Goal: Task Accomplishment & Management: Use online tool/utility

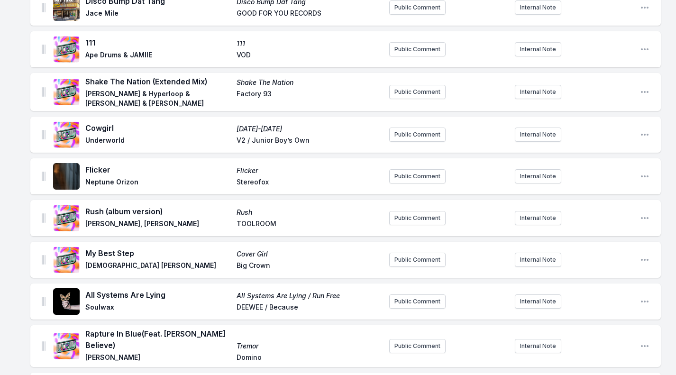
scroll to position [336, 0]
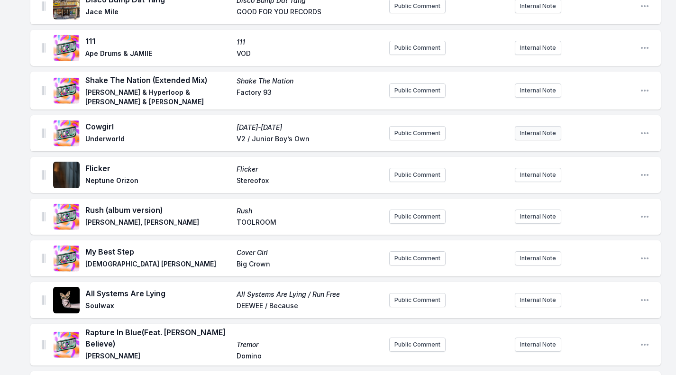
click at [529, 131] on button "Internal Note" at bounding box center [538, 133] width 46 height 14
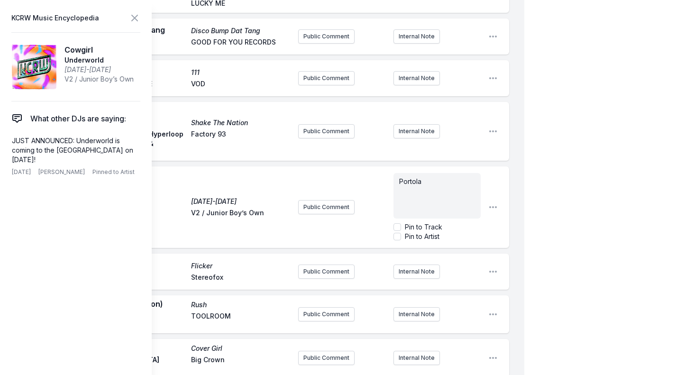
click at [132, 0] on aside "KCRW Music Encyclopedia Cowgirl Underworld [DATE]-[DATE] V2 / Junior Boy’s Own …" at bounding box center [76, 187] width 152 height 375
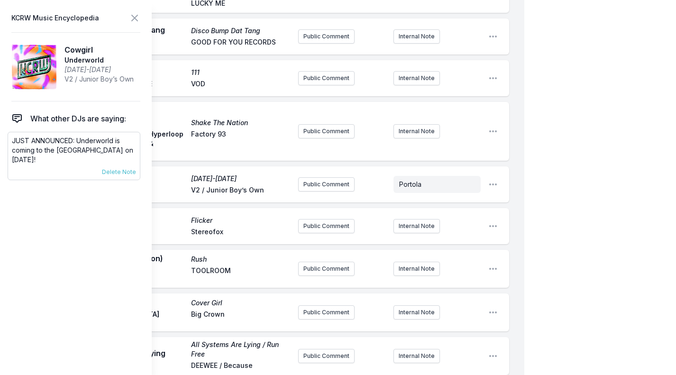
drag, startPoint x: 60, startPoint y: 158, endPoint x: 78, endPoint y: 142, distance: 24.5
click at [78, 142] on p "JUST ANNOUNCED: Underworld is coming to the [GEOGRAPHIC_DATA] on [DATE]!" at bounding box center [74, 150] width 124 height 28
copy p "Underworld is coming to the [GEOGRAPHIC_DATA] on [DATE]!"
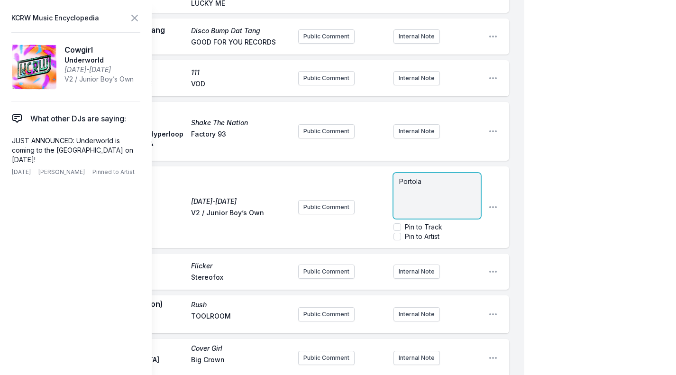
click at [443, 177] on p "Portola" at bounding box center [437, 181] width 76 height 9
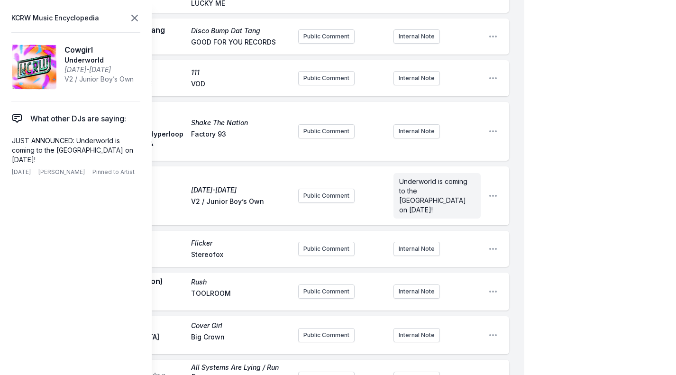
click at [132, 21] on icon at bounding box center [134, 17] width 11 height 11
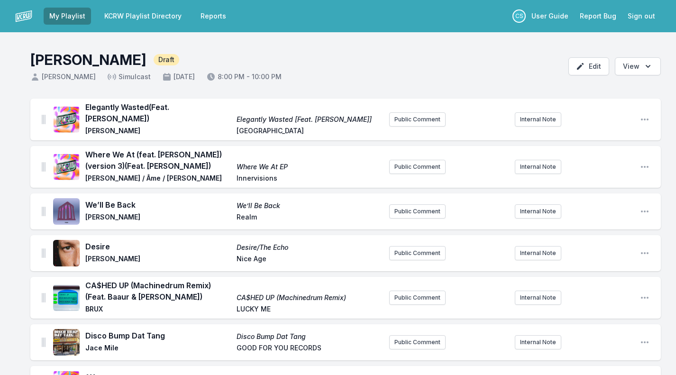
scroll to position [0, 0]
click at [539, 160] on button "Internal Note" at bounding box center [538, 167] width 46 height 14
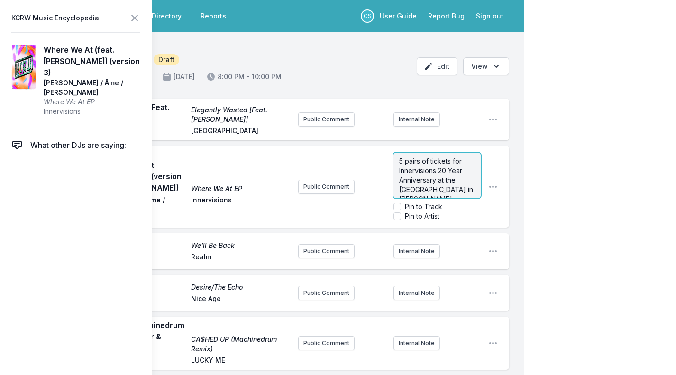
click at [400, 161] on span "5 pairs of tickets for Innervisions 20 Year Anniversary at the [GEOGRAPHIC_DATA…" at bounding box center [437, 208] width 76 height 103
click at [455, 189] on p "PRONOUNCED "AHM" 5 pairs of tickets for Innervisions 20 Year Anniversary at the…" at bounding box center [437, 157] width 76 height 114
click at [409, 182] on span "PRONOUNCED "AHM" 5 pairs of tickets for Innervisions 20 Year Anniversary at the…" at bounding box center [437, 146] width 77 height 131
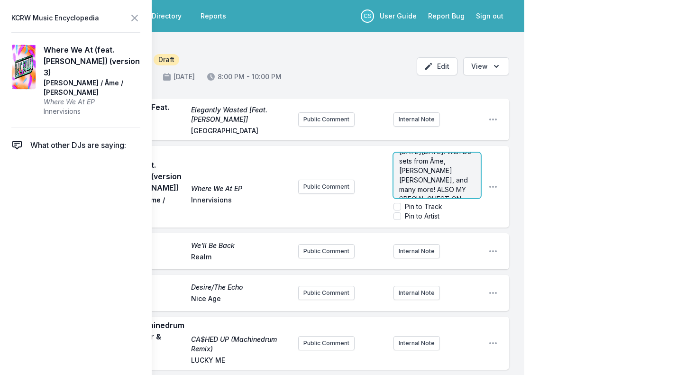
click at [462, 182] on span "PRONOUNCED "AHM" 5 pairs of tickets for Innervisions 20 Year Anniversary at the…" at bounding box center [437, 146] width 77 height 131
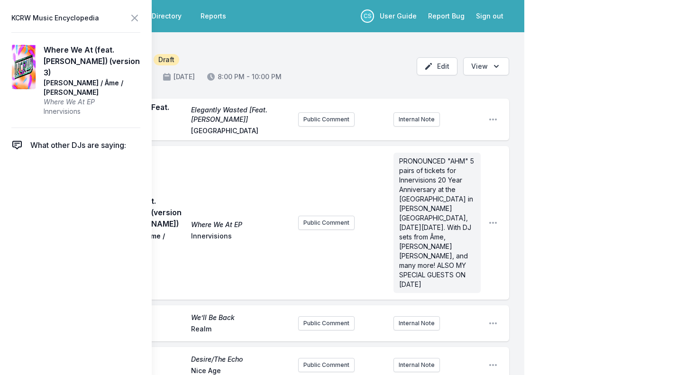
click at [133, 22] on icon at bounding box center [134, 17] width 11 height 11
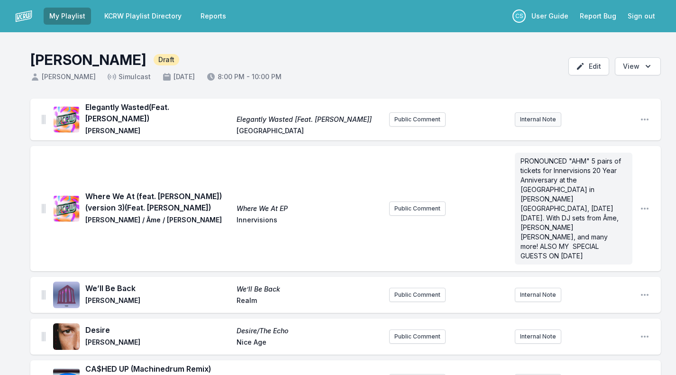
click at [530, 116] on button "Internal Note" at bounding box center [538, 119] width 46 height 14
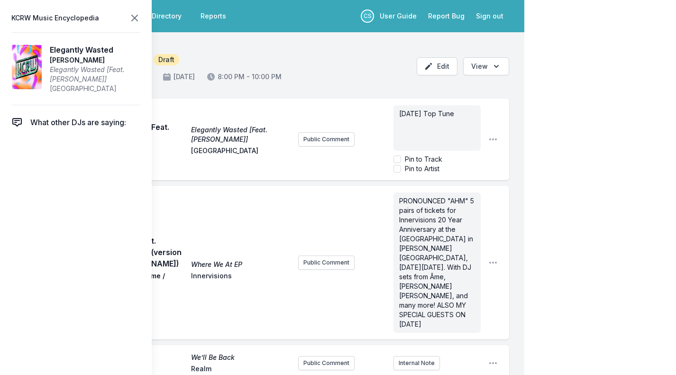
click at [136, 18] on icon at bounding box center [134, 17] width 11 height 11
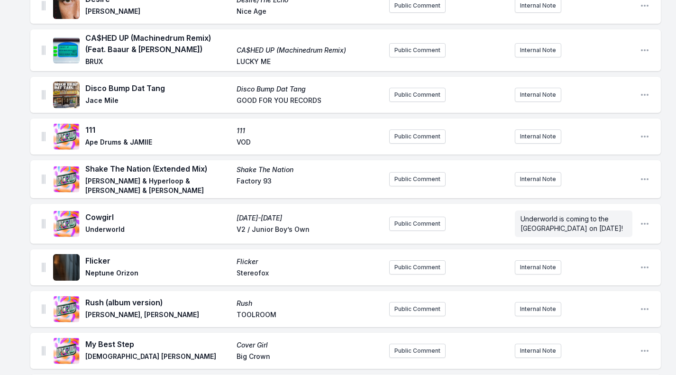
scroll to position [336, 0]
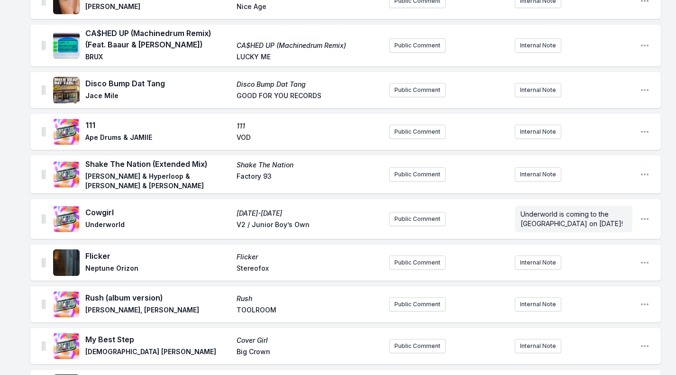
click at [198, 172] on span "[PERSON_NAME] & Hyperloop & [PERSON_NAME] & [PERSON_NAME]" at bounding box center [158, 181] width 146 height 19
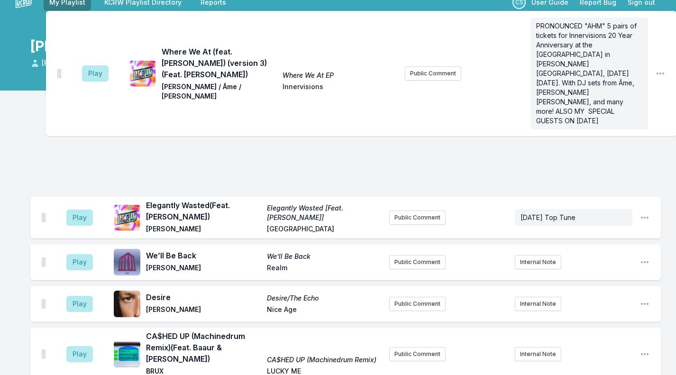
scroll to position [12, 0]
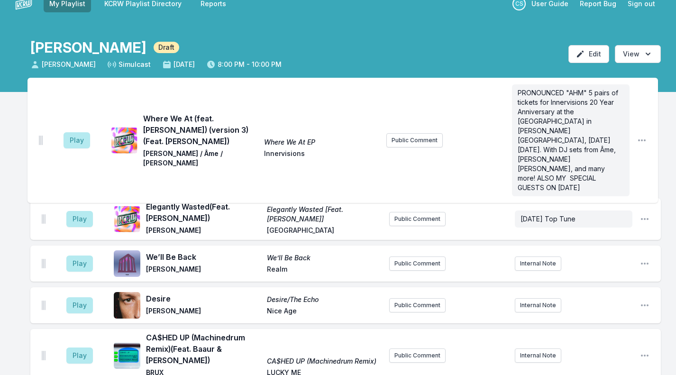
drag, startPoint x: 43, startPoint y: 119, endPoint x: 40, endPoint y: 127, distance: 8.1
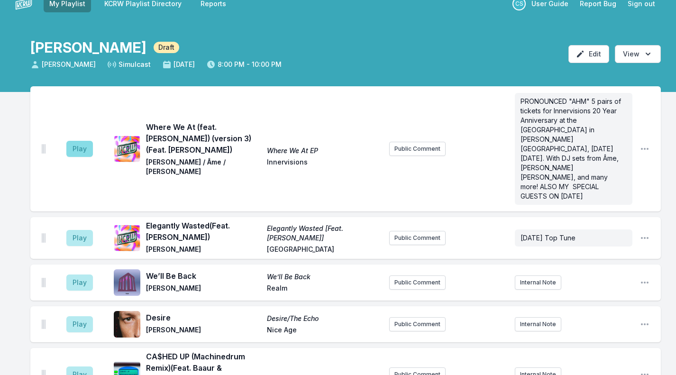
click at [78, 141] on button "Play" at bounding box center [79, 149] width 27 height 16
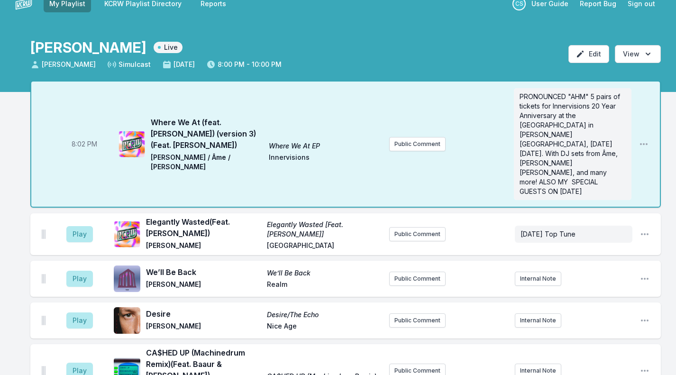
scroll to position [13, 0]
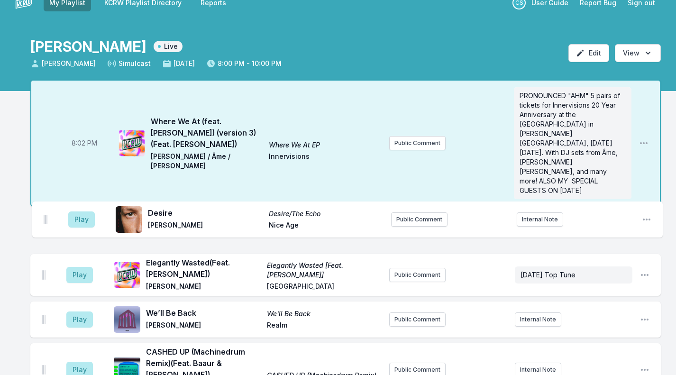
drag, startPoint x: 45, startPoint y: 301, endPoint x: 46, endPoint y: 213, distance: 88.2
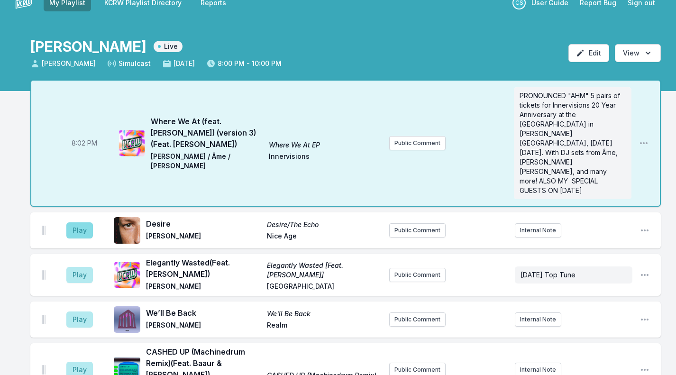
click at [73, 222] on button "Play" at bounding box center [79, 230] width 27 height 16
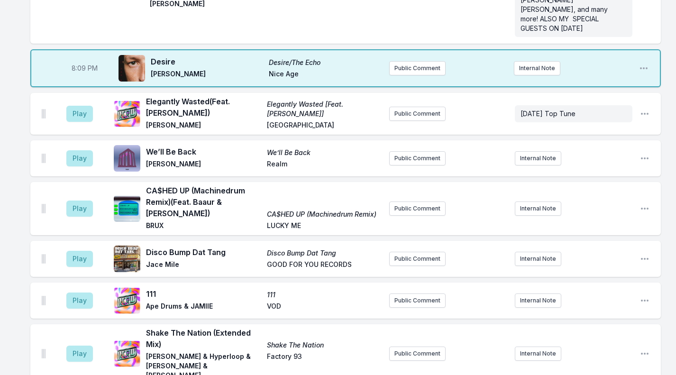
scroll to position [176, 0]
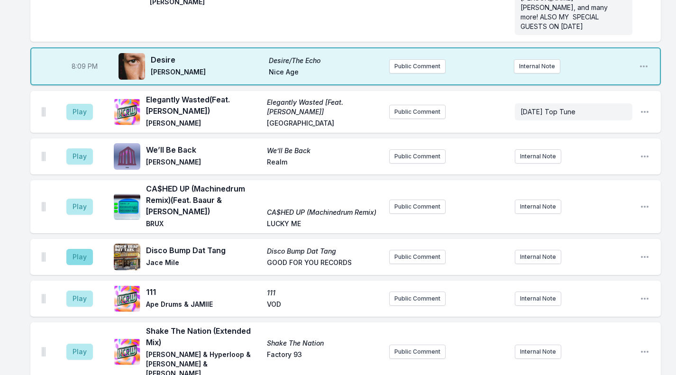
click at [80, 249] on button "Play" at bounding box center [79, 257] width 27 height 16
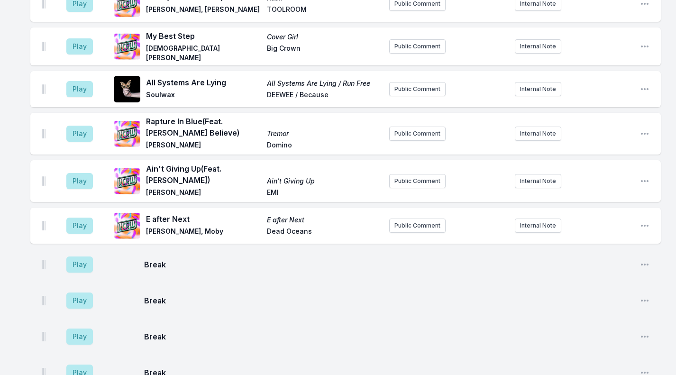
scroll to position [667, 0]
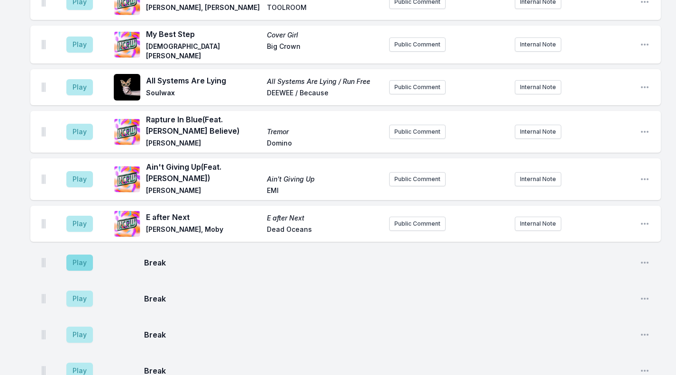
click at [86, 255] on button "Play" at bounding box center [79, 263] width 27 height 16
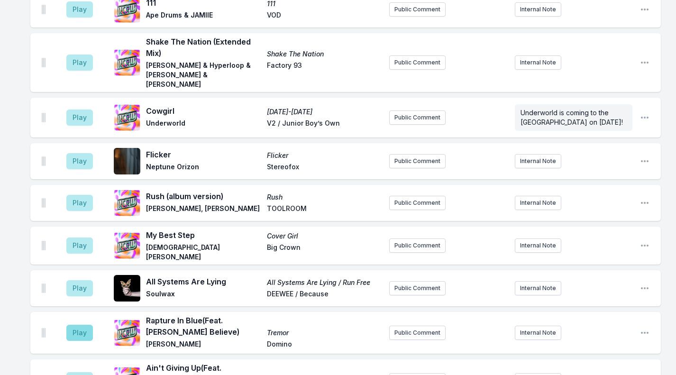
scroll to position [447, 0]
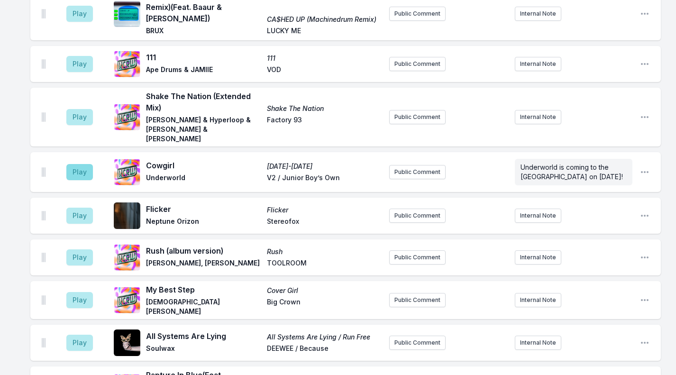
click at [80, 164] on button "Play" at bounding box center [79, 172] width 27 height 16
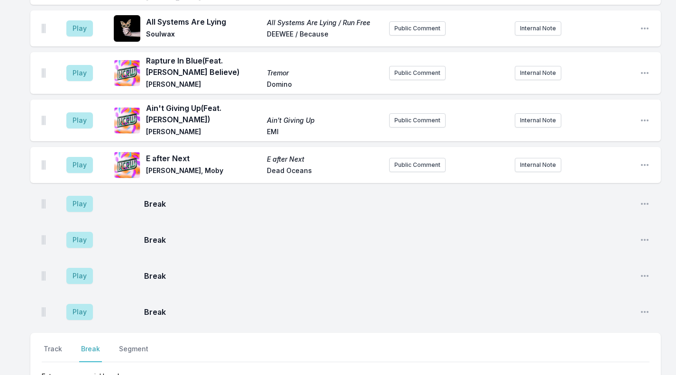
scroll to position [861, 0]
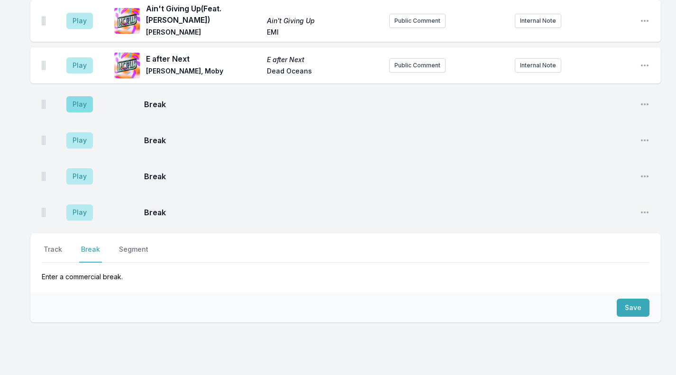
click at [73, 96] on button "Play" at bounding box center [79, 104] width 27 height 16
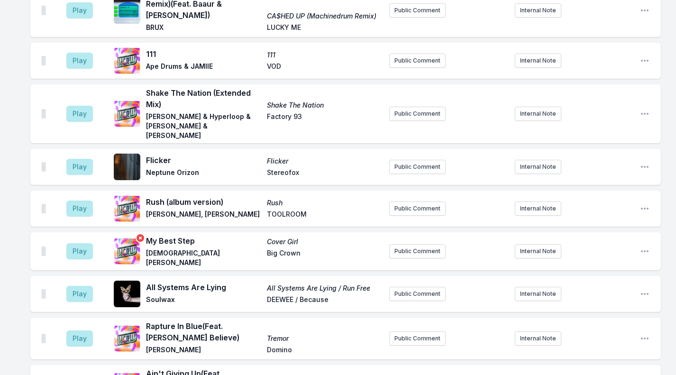
scroll to position [530, 0]
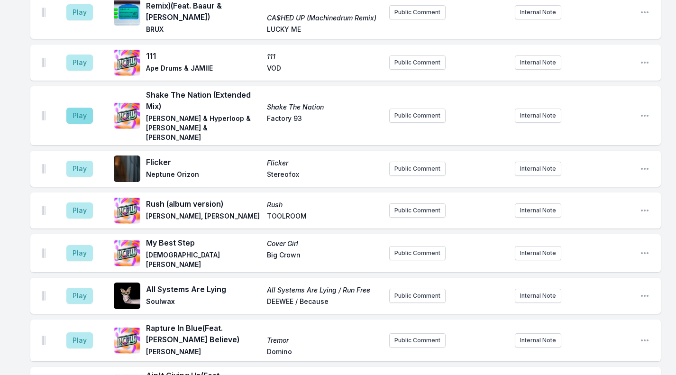
click at [78, 108] on button "Play" at bounding box center [79, 116] width 27 height 16
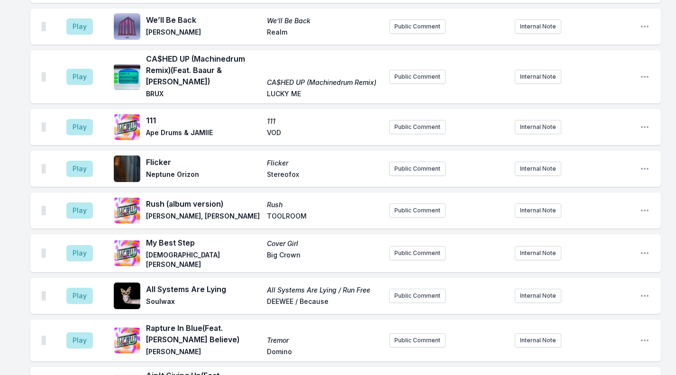
click at [93, 112] on aside "Play" at bounding box center [79, 127] width 53 height 30
click at [88, 119] on button "Play" at bounding box center [79, 127] width 27 height 16
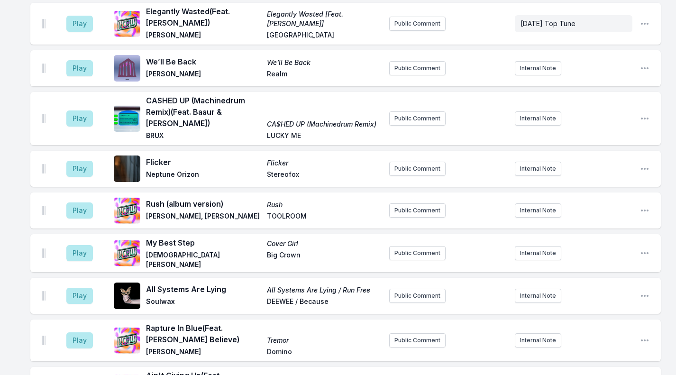
click at [70, 284] on aside "Play" at bounding box center [79, 296] width 53 height 30
click at [72, 283] on aside "Play" at bounding box center [79, 296] width 53 height 30
click at [77, 288] on button "Play" at bounding box center [79, 296] width 27 height 16
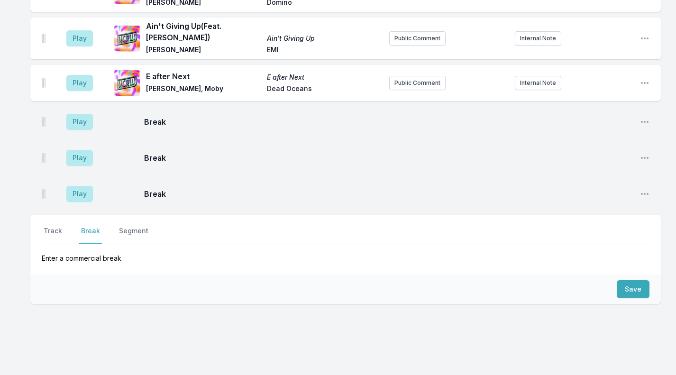
scroll to position [879, 0]
click at [51, 227] on button "Track" at bounding box center [53, 236] width 22 height 18
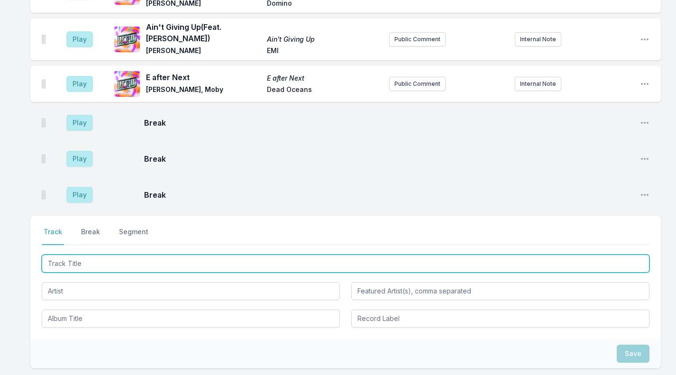
click at [72, 255] on input "Track Title" at bounding box center [346, 264] width 608 height 18
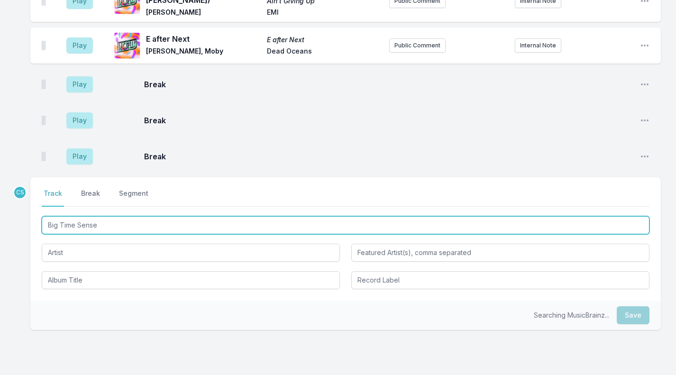
scroll to position [900, 0]
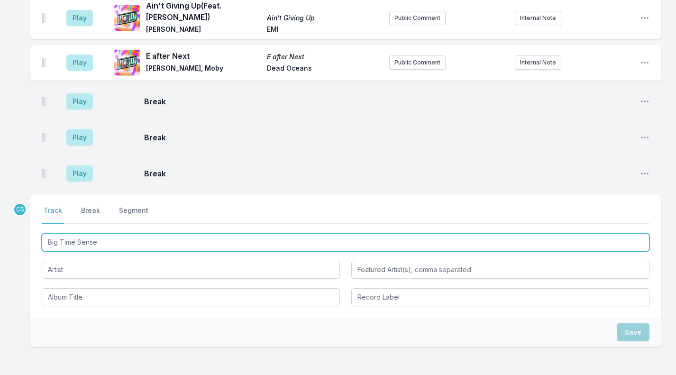
type input "Big Time Sens"
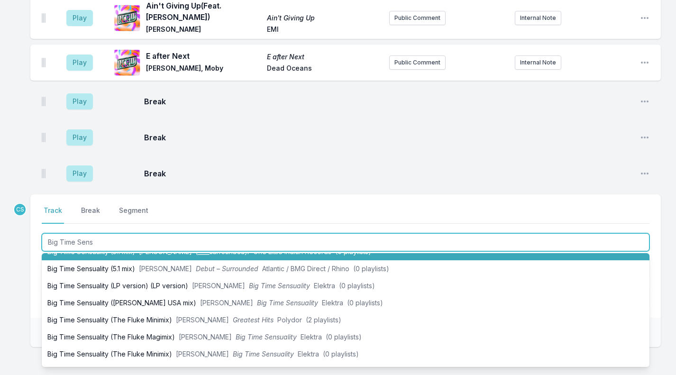
scroll to position [227, 0]
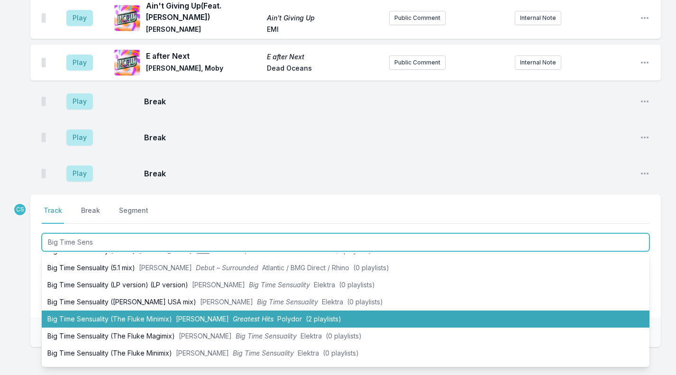
click at [121, 311] on li "Big Time Sensuality (The Fluke Minimix) [PERSON_NAME] Greatest Hits Polydor (2 …" at bounding box center [346, 319] width 608 height 17
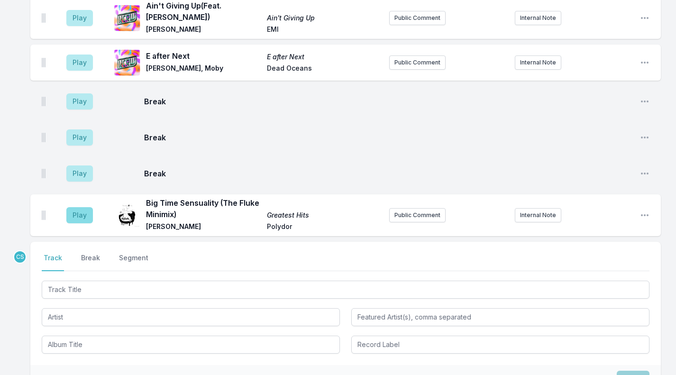
click at [86, 207] on button "Play" at bounding box center [79, 215] width 27 height 16
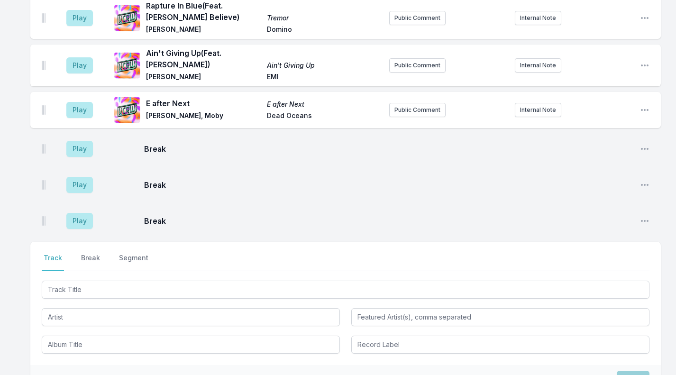
click at [86, 213] on button "Play" at bounding box center [79, 221] width 27 height 16
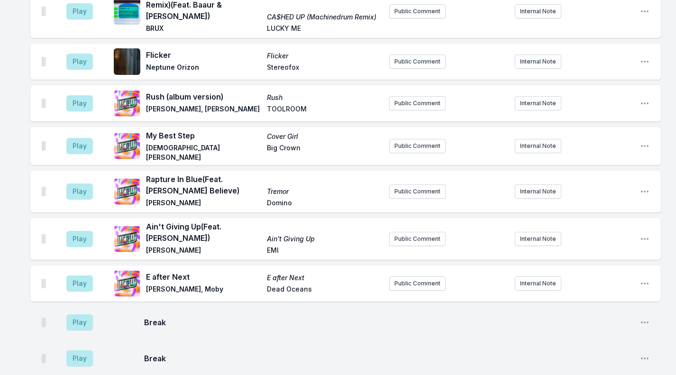
scroll to position [762, 0]
click at [76, 96] on button "Play" at bounding box center [79, 104] width 27 height 16
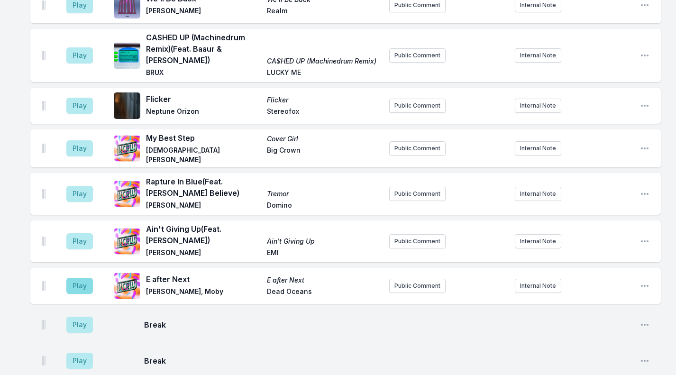
click at [76, 278] on button "Play" at bounding box center [79, 286] width 27 height 16
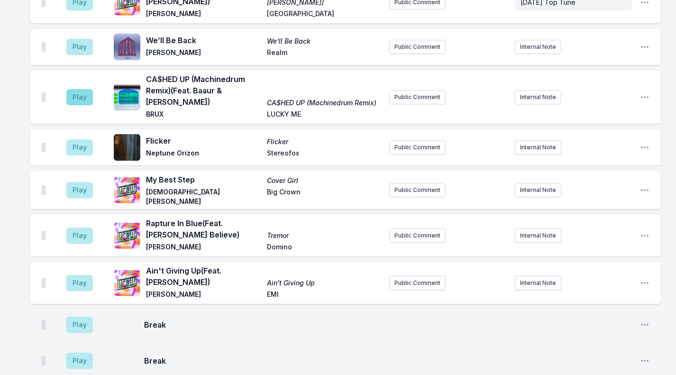
click at [83, 89] on button "Play" at bounding box center [79, 97] width 27 height 16
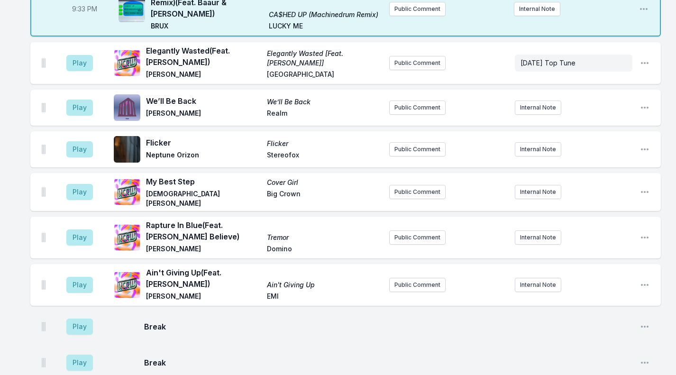
scroll to position [623, 0]
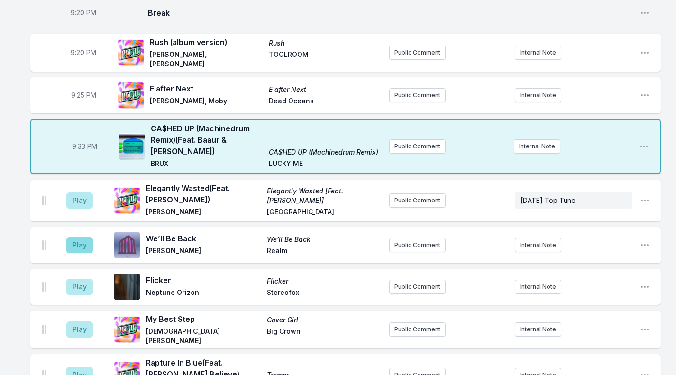
click at [79, 237] on button "Play" at bounding box center [79, 245] width 27 height 16
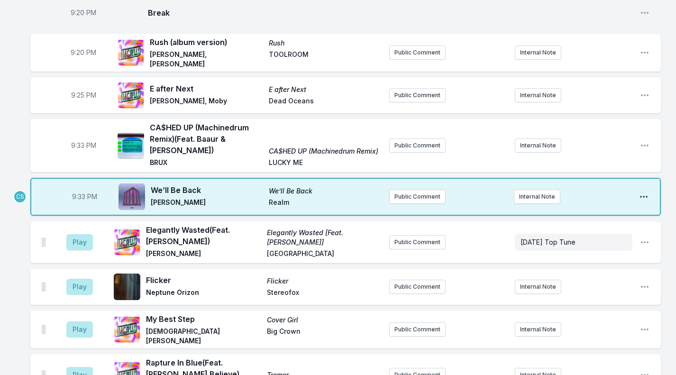
click at [641, 196] on icon "Open playlist item options" at bounding box center [644, 197] width 8 height 2
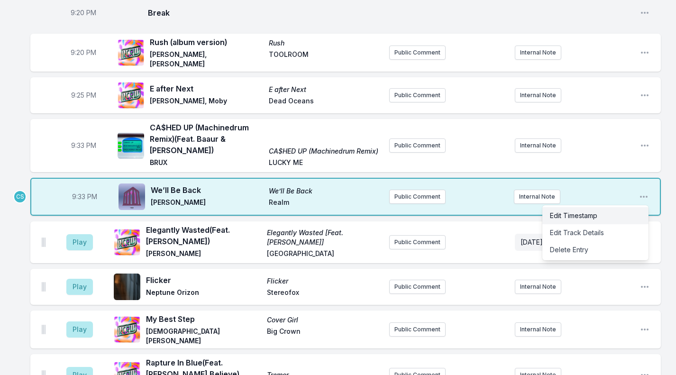
click at [579, 207] on button "Edit Timestamp" at bounding box center [595, 215] width 106 height 17
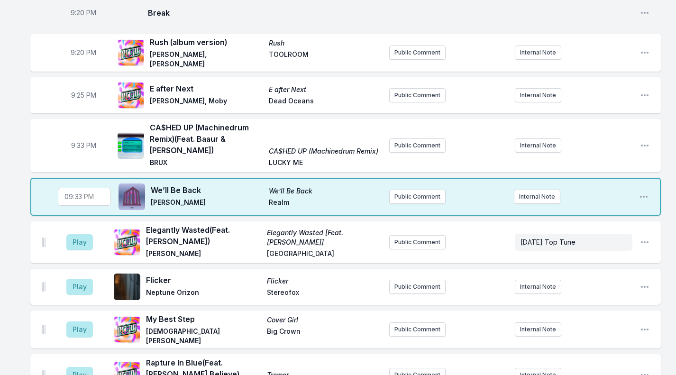
click at [80, 188] on input "21:33" at bounding box center [84, 197] width 53 height 18
type input "21:28"
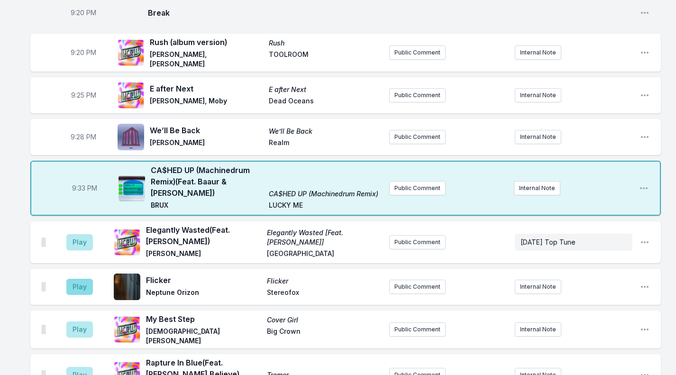
click at [78, 279] on button "Play" at bounding box center [79, 287] width 27 height 16
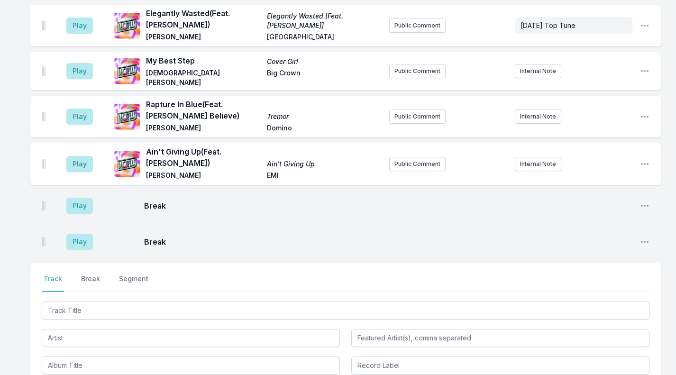
scroll to position [881, 0]
click at [80, 197] on button "Play" at bounding box center [79, 205] width 27 height 16
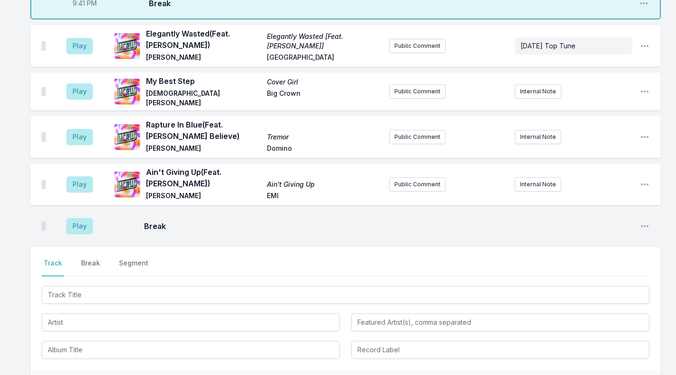
scroll to position [901, 0]
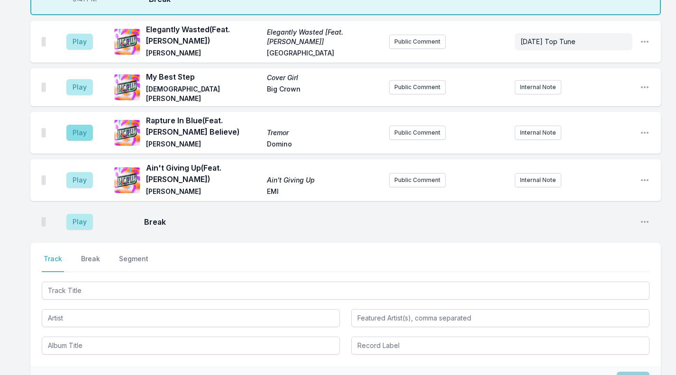
click at [81, 125] on button "Play" at bounding box center [79, 133] width 27 height 16
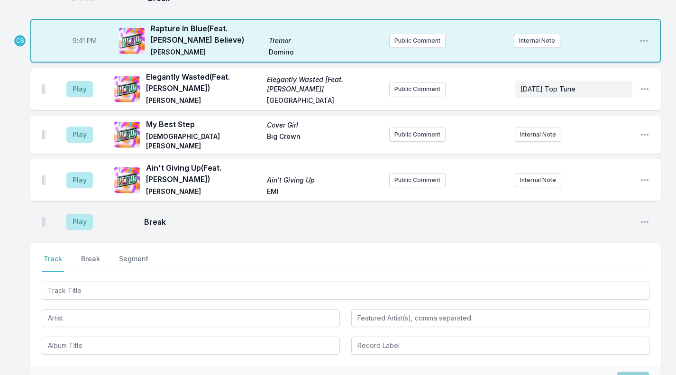
click at [81, 127] on button "Play" at bounding box center [79, 135] width 27 height 16
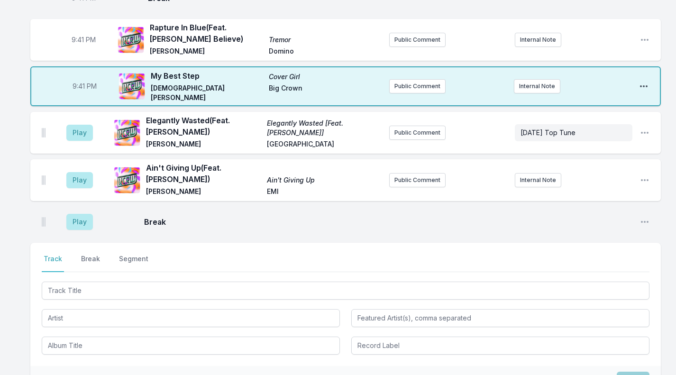
click at [644, 85] on icon "Open playlist item options" at bounding box center [644, 86] width 8 height 2
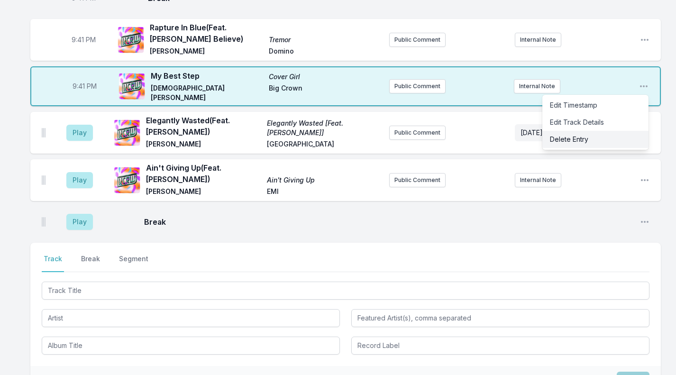
click at [586, 131] on button "Delete Entry" at bounding box center [595, 139] width 106 height 17
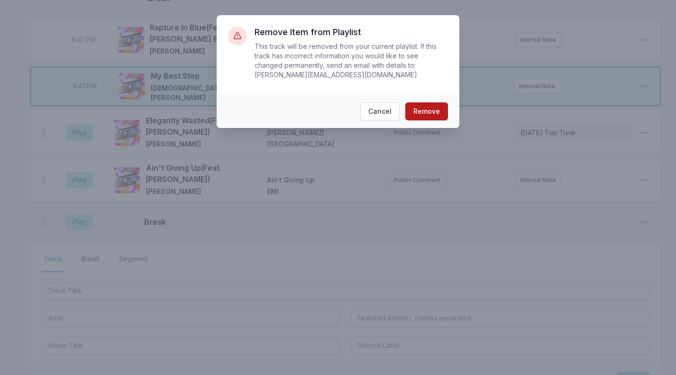
click at [421, 112] on button "Remove" at bounding box center [426, 111] width 43 height 18
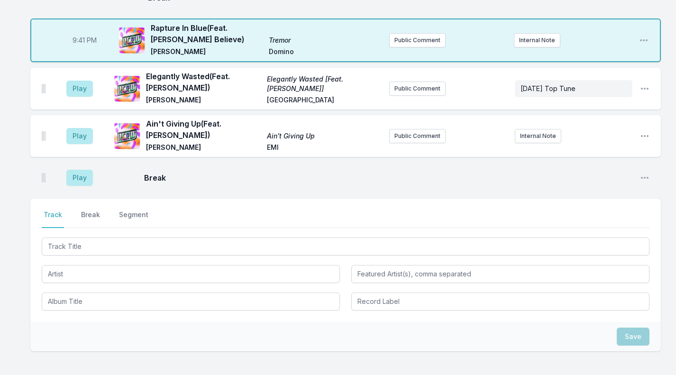
scroll to position [908, 0]
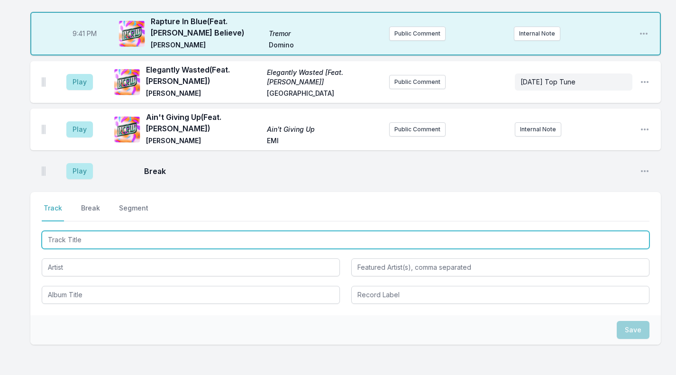
click at [73, 231] on input "Track Title" at bounding box center [346, 240] width 608 height 18
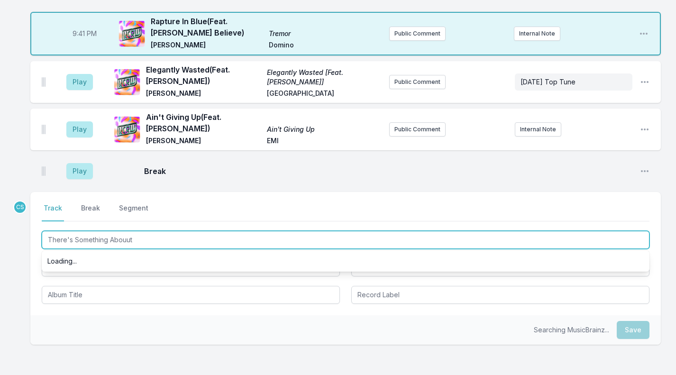
scroll to position [0, 0]
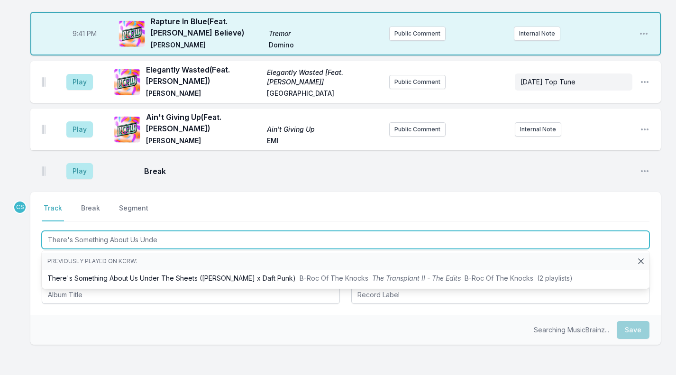
type input "There's Something About Us Under"
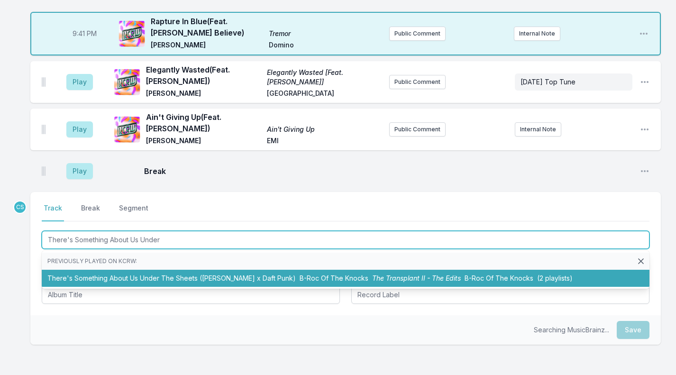
click at [71, 270] on li "There's Something About Us Under The Sheets ([PERSON_NAME] x Daft Punk) B-Roc O…" at bounding box center [346, 278] width 608 height 17
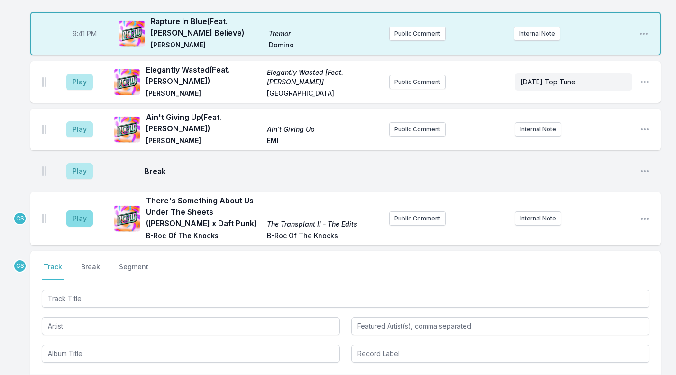
click at [83, 211] on button "Play" at bounding box center [79, 219] width 27 height 16
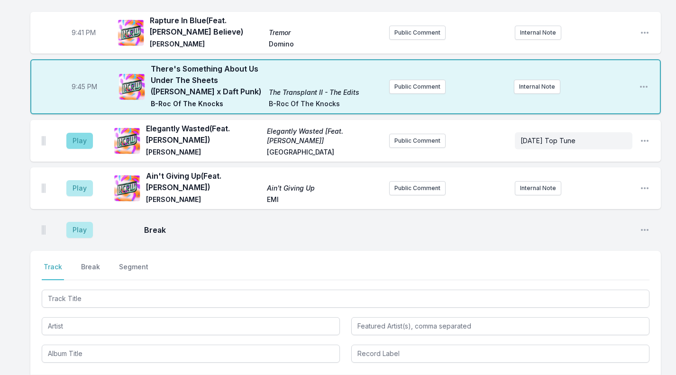
click at [69, 133] on button "Play" at bounding box center [79, 141] width 27 height 16
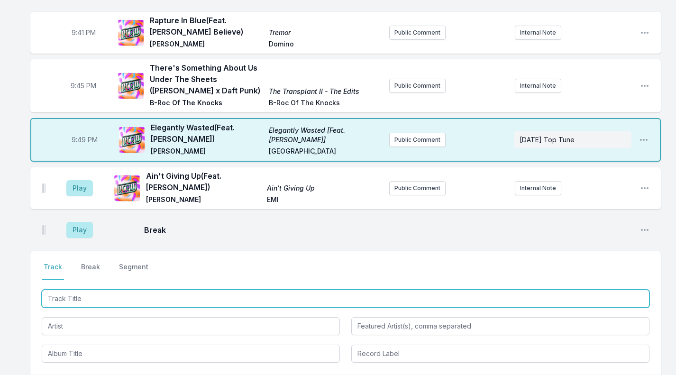
click at [78, 290] on input "Track Title" at bounding box center [346, 299] width 608 height 18
type input "Endit"
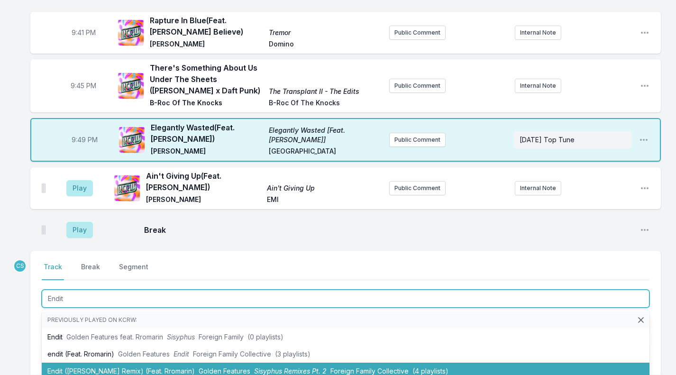
click at [95, 363] on li "Endit ([PERSON_NAME] Remix) (Feat. Rromarin) Golden Features Sisyphus Remixes P…" at bounding box center [346, 371] width 608 height 17
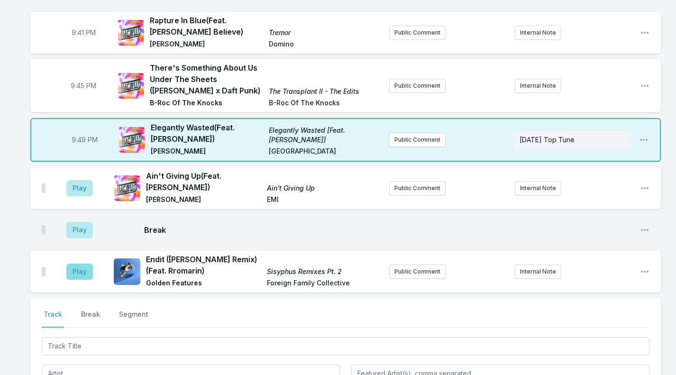
click at [82, 264] on button "Play" at bounding box center [79, 272] width 27 height 16
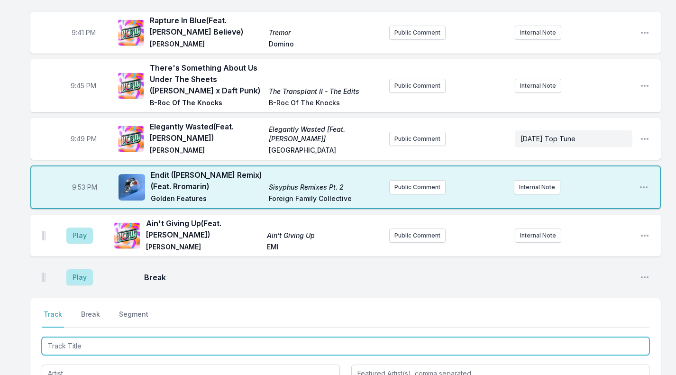
click at [85, 337] on input "Track Title" at bounding box center [346, 346] width 608 height 18
type input "Blank Pages"
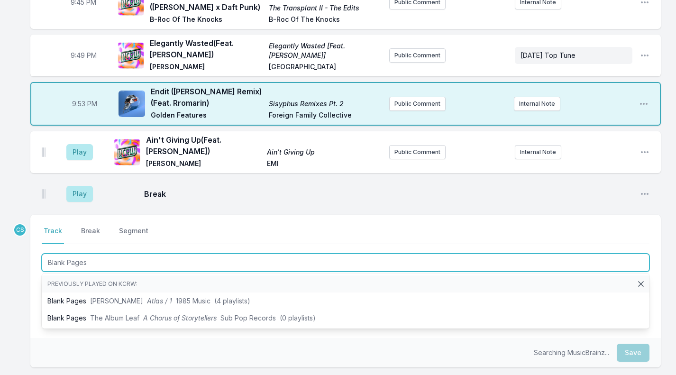
scroll to position [993, 0]
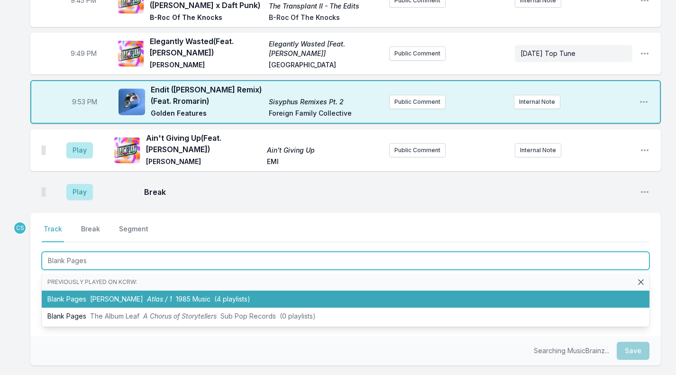
click at [121, 291] on li "Blank Pages [PERSON_NAME] Atlas / 1 1985 Music (4 playlists)" at bounding box center [346, 299] width 608 height 17
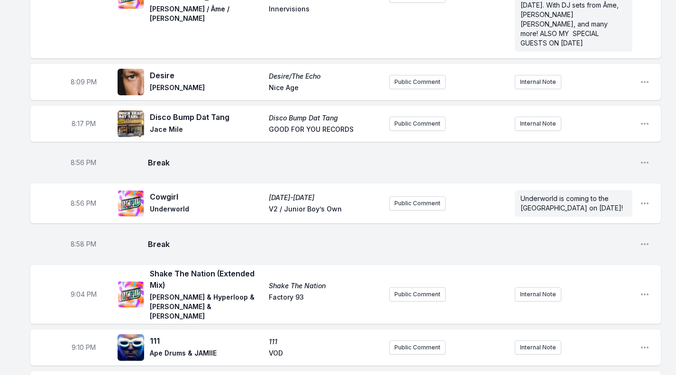
scroll to position [111, 0]
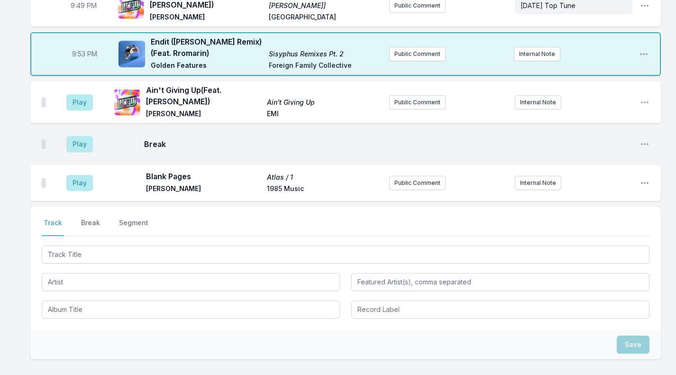
scroll to position [1044, 0]
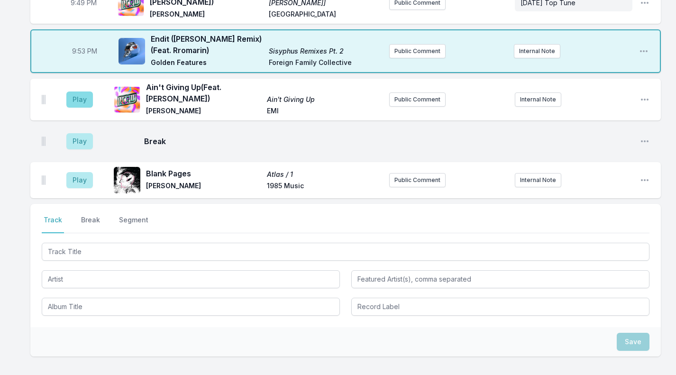
click at [79, 92] on button "Play" at bounding box center [79, 100] width 27 height 16
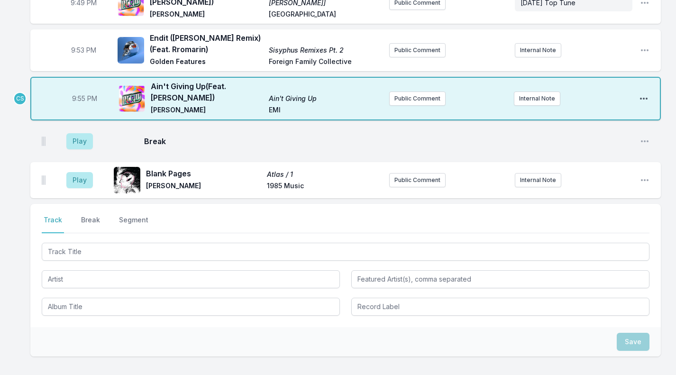
click at [646, 94] on icon "Open playlist item options" at bounding box center [643, 98] width 9 height 9
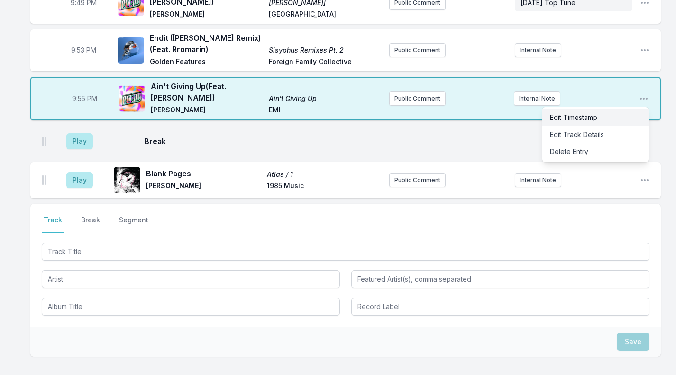
click at [609, 109] on button "Edit Timestamp" at bounding box center [595, 117] width 106 height 17
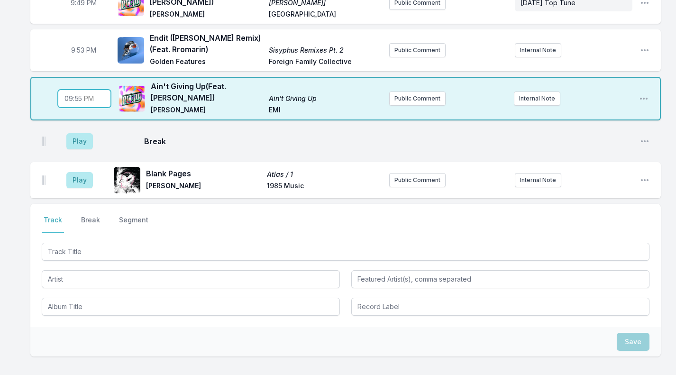
click at [82, 90] on input "21:55" at bounding box center [84, 99] width 53 height 18
type input "21:00"
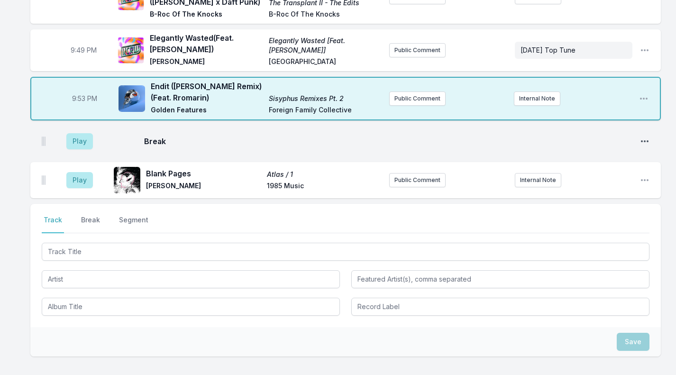
click at [643, 137] on icon "Open playlist item options" at bounding box center [644, 141] width 9 height 9
click at [588, 169] on button "Delete Entry" at bounding box center [596, 177] width 106 height 17
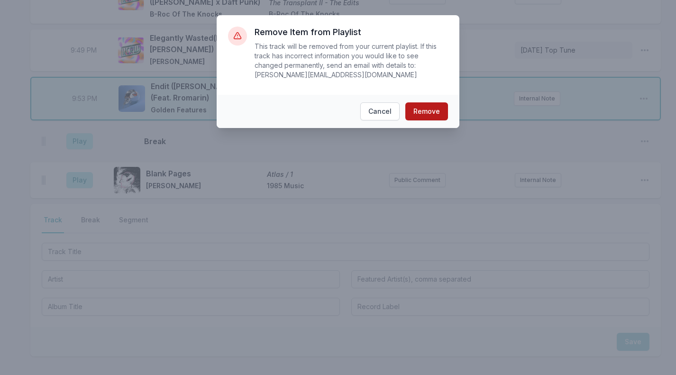
click at [441, 110] on button "Remove" at bounding box center [426, 111] width 43 height 18
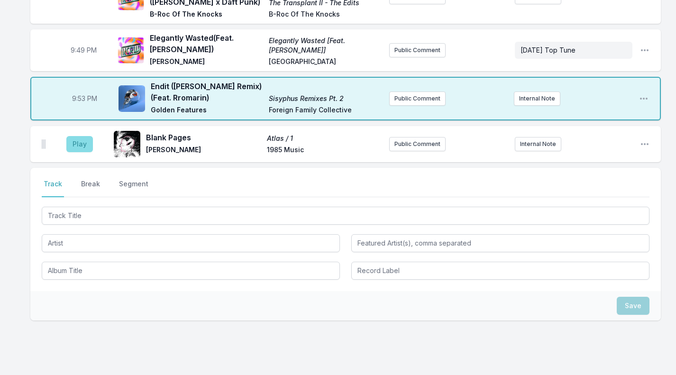
click at [82, 136] on button "Play" at bounding box center [79, 144] width 27 height 16
